Goal: Find specific page/section: Find specific page/section

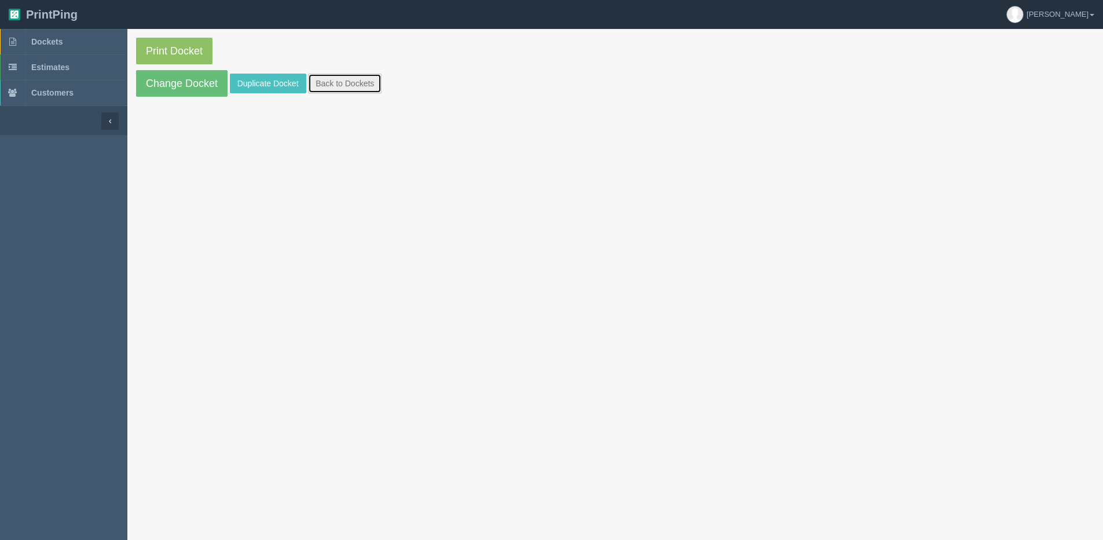
drag, startPoint x: 355, startPoint y: 86, endPoint x: 342, endPoint y: 86, distance: 12.7
click at [355, 86] on link "Back to Dockets" at bounding box center [345, 84] width 74 height 20
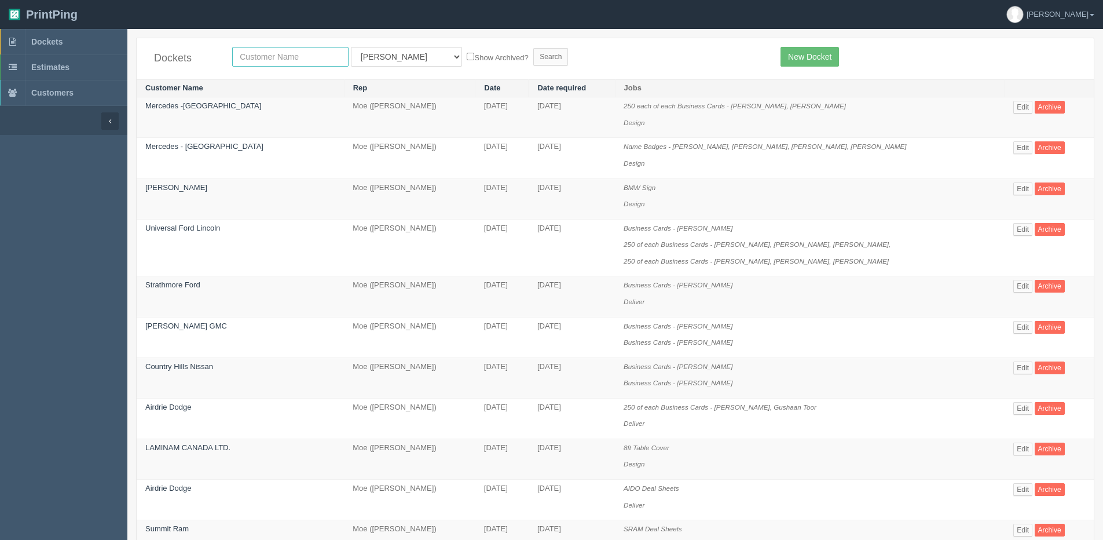
click at [277, 61] on input "text" at bounding box center [290, 57] width 116 height 20
type input "xdoc"
click at [467, 58] on label "Show Archived?" at bounding box center [497, 56] width 61 height 13
click at [467, 58] on input "Show Archived?" at bounding box center [471, 57] width 8 height 8
checkbox input "true"
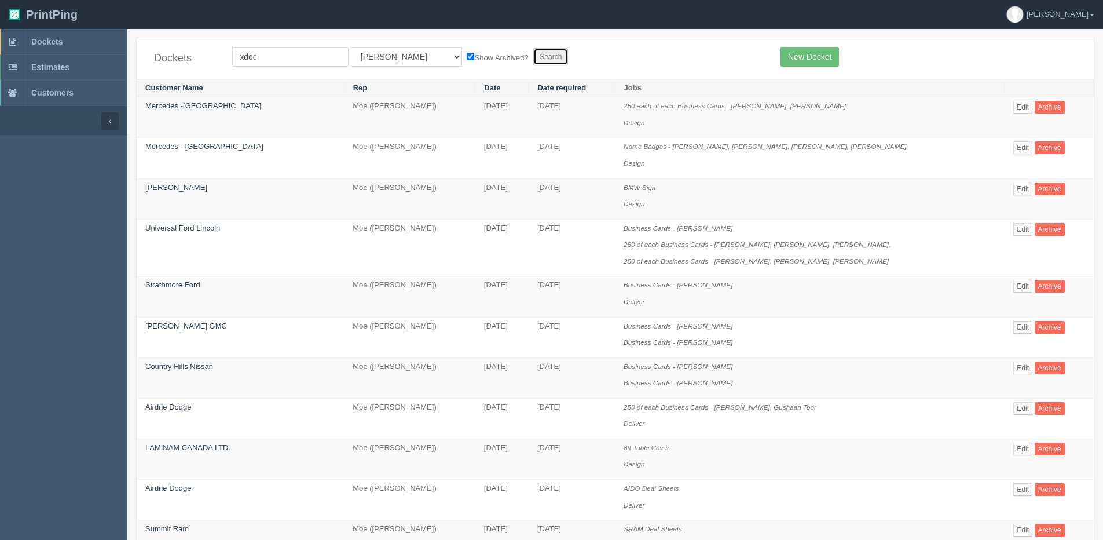
click at [533, 56] on input "Search" at bounding box center [550, 56] width 35 height 17
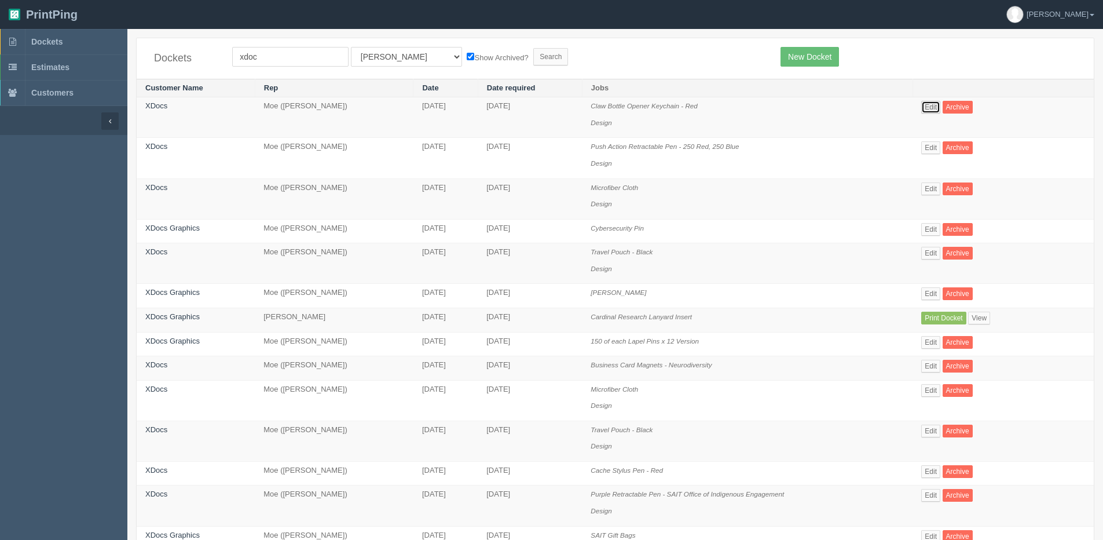
click at [937, 104] on link "Edit" at bounding box center [930, 107] width 19 height 13
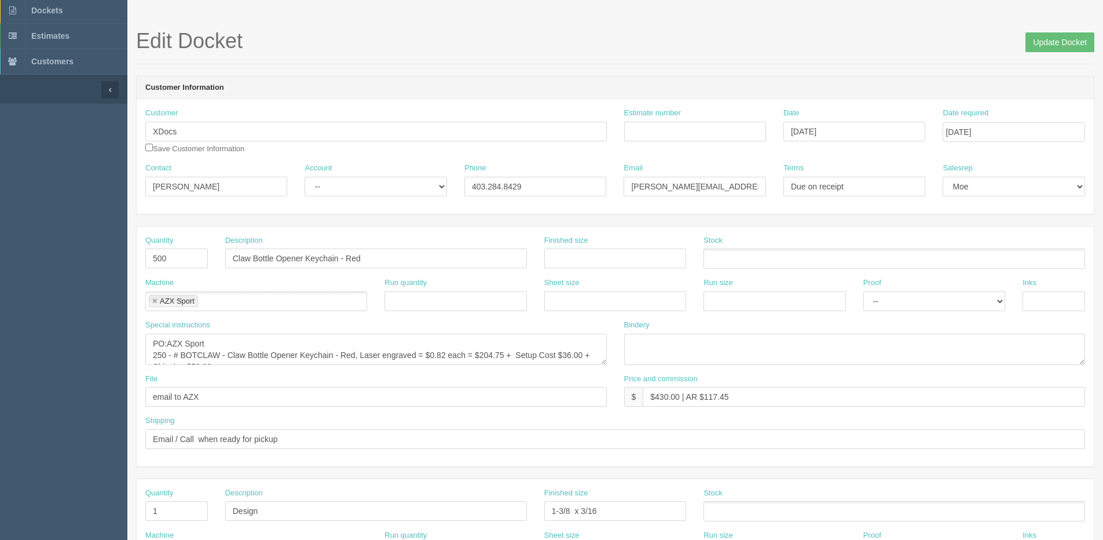
scroll to position [58, 0]
